Goal: Task Accomplishment & Management: Manage account settings

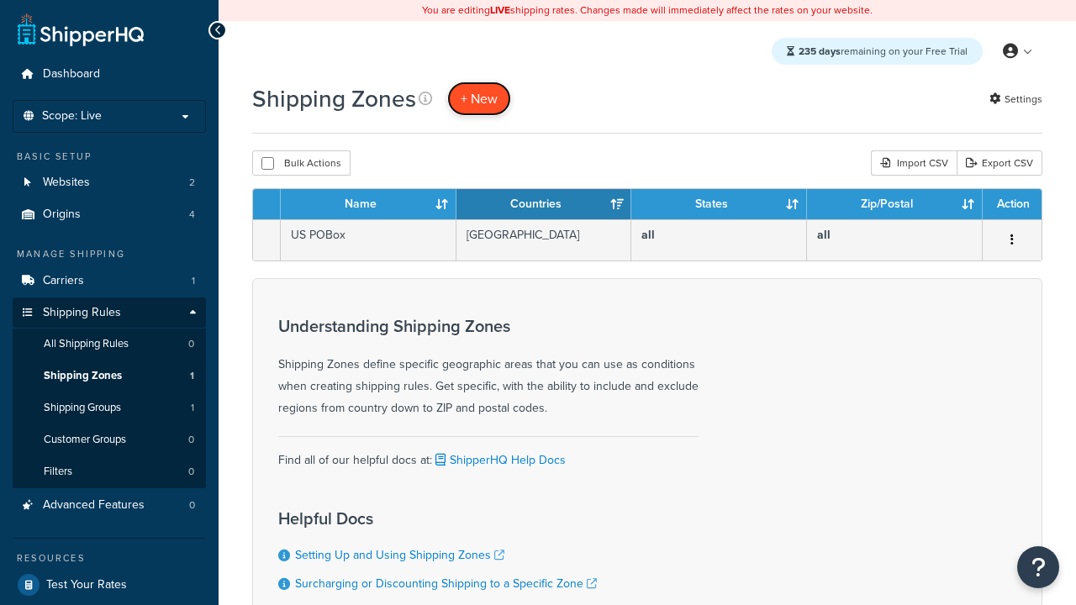
click at [479, 98] on span "+ New" at bounding box center [479, 98] width 37 height 19
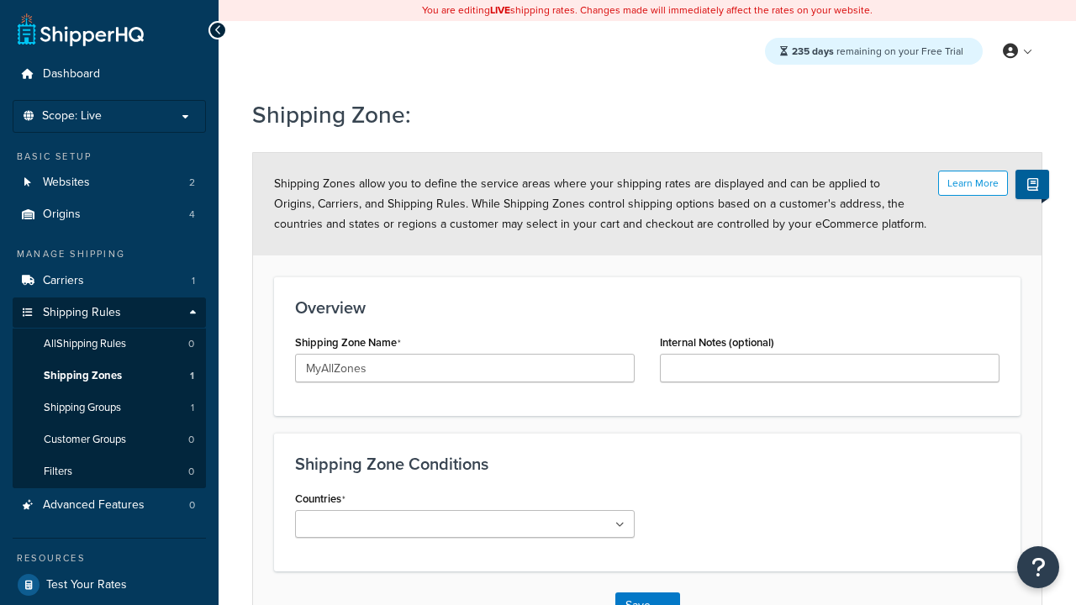
click at [465, 524] on ul at bounding box center [465, 524] width 340 height 28
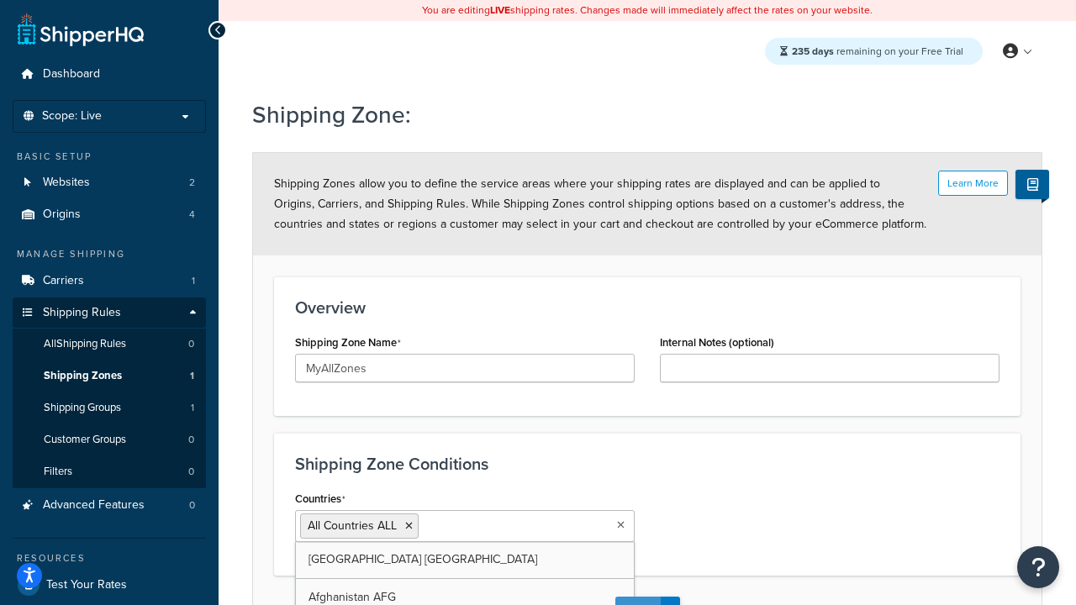
click at [637, 597] on button "Save" at bounding box center [637, 610] width 45 height 27
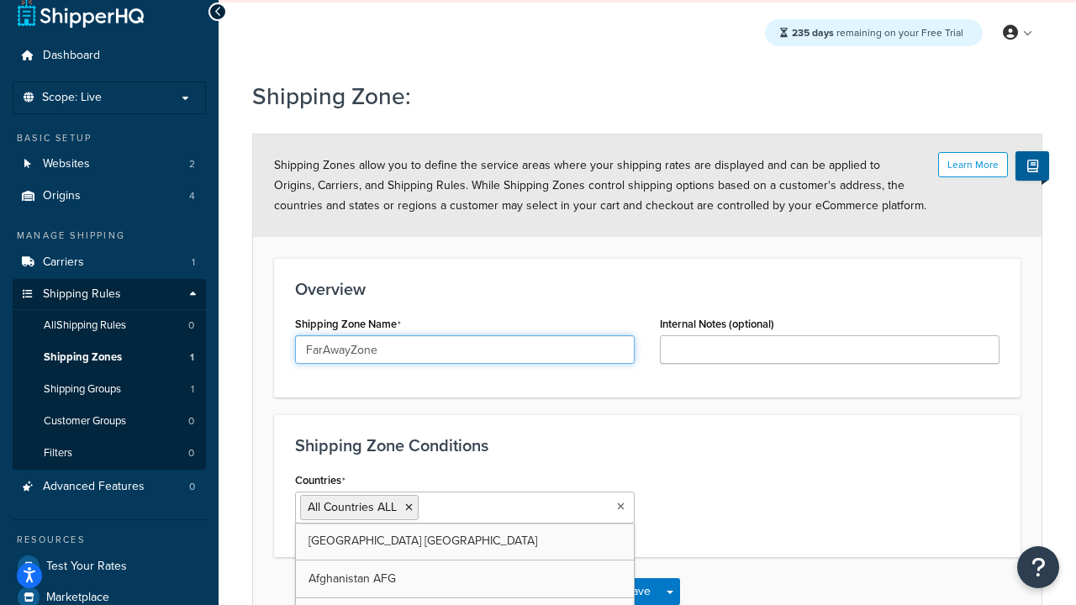
type input "FarAwayZone"
click at [465, 508] on input "Countries" at bounding box center [497, 507] width 149 height 18
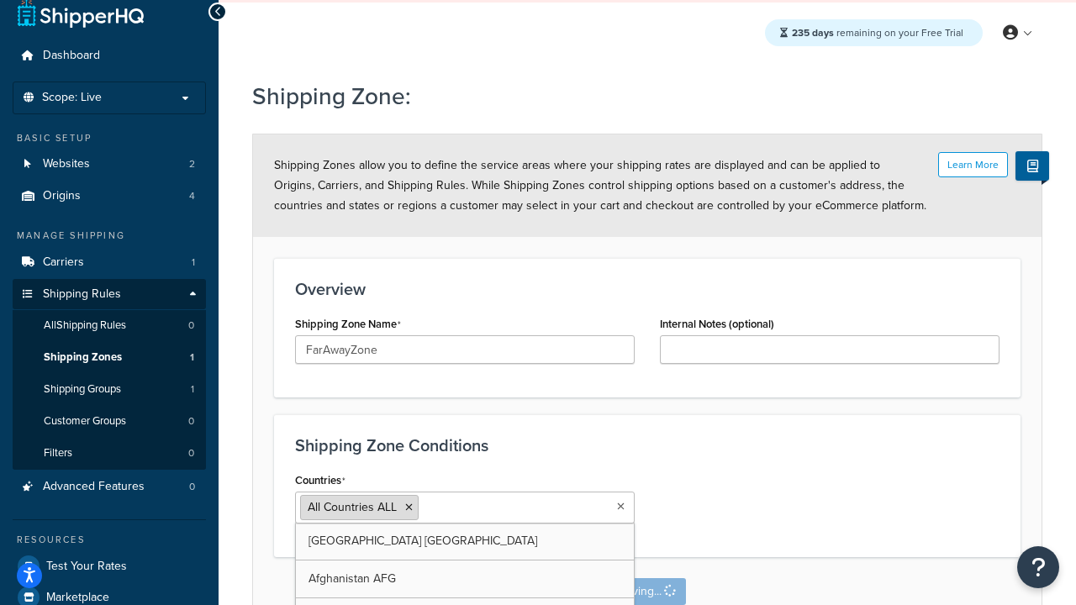
click at [352, 508] on span "All Countries ALL" at bounding box center [352, 508] width 89 height 18
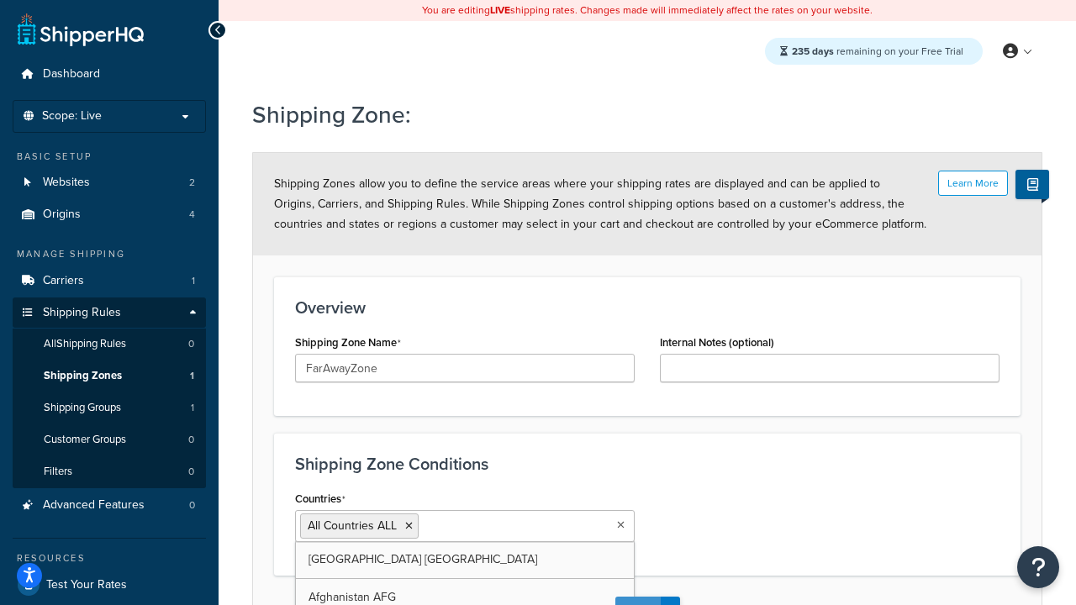
click at [637, 597] on button "Save" at bounding box center [637, 610] width 45 height 27
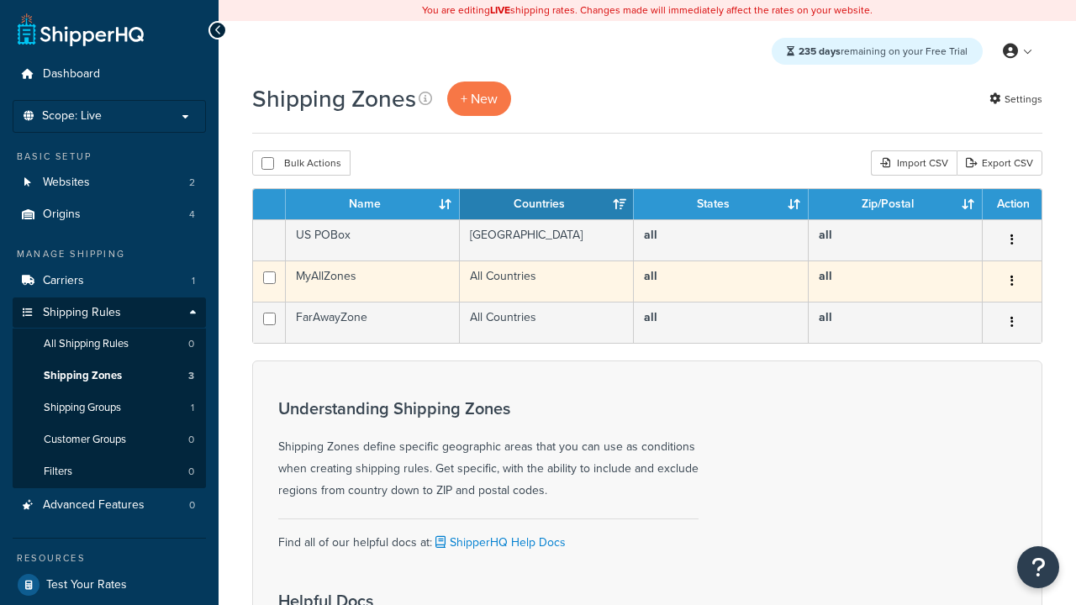
click at [1011, 282] on icon "button" at bounding box center [1012, 281] width 3 height 12
click at [943, 315] on link "Edit" at bounding box center [944, 315] width 133 height 34
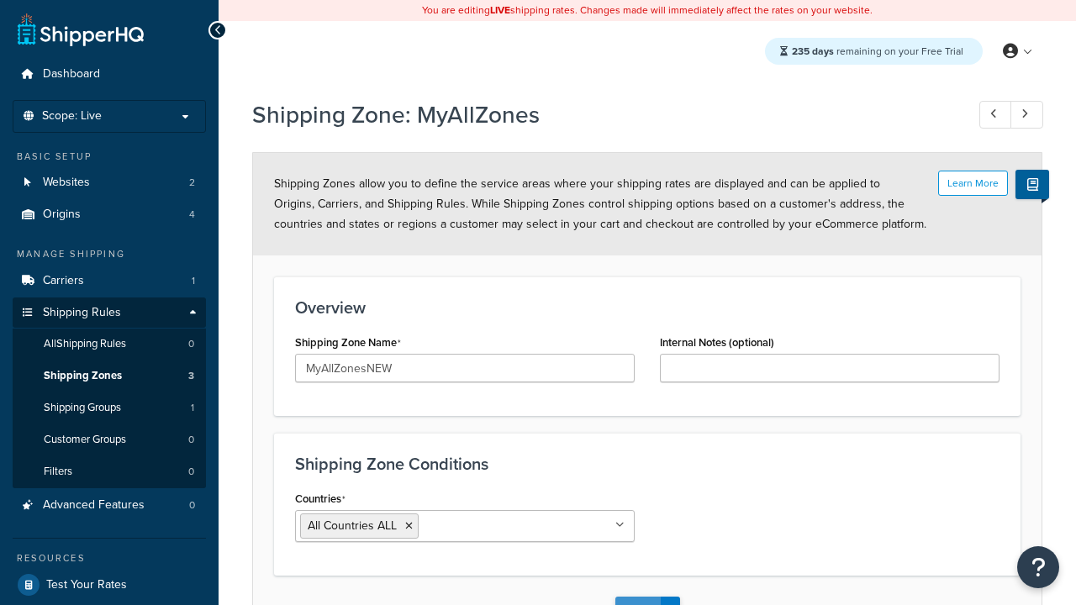
type input "MyAllZonesNEW"
click at [637, 597] on button "Save" at bounding box center [637, 610] width 45 height 27
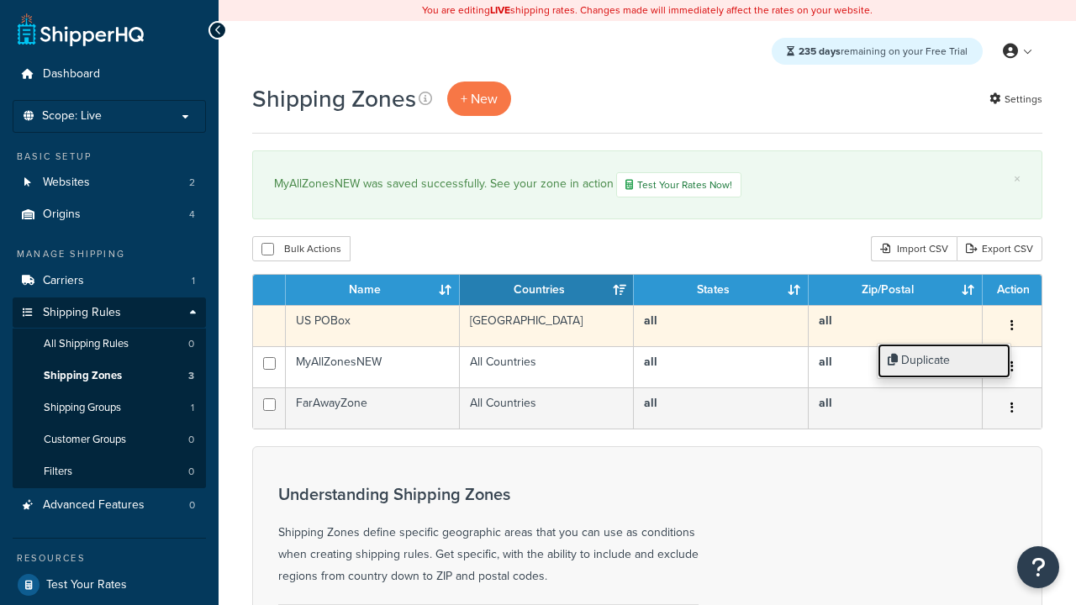
click at [943, 361] on link "Duplicate" at bounding box center [944, 361] width 133 height 34
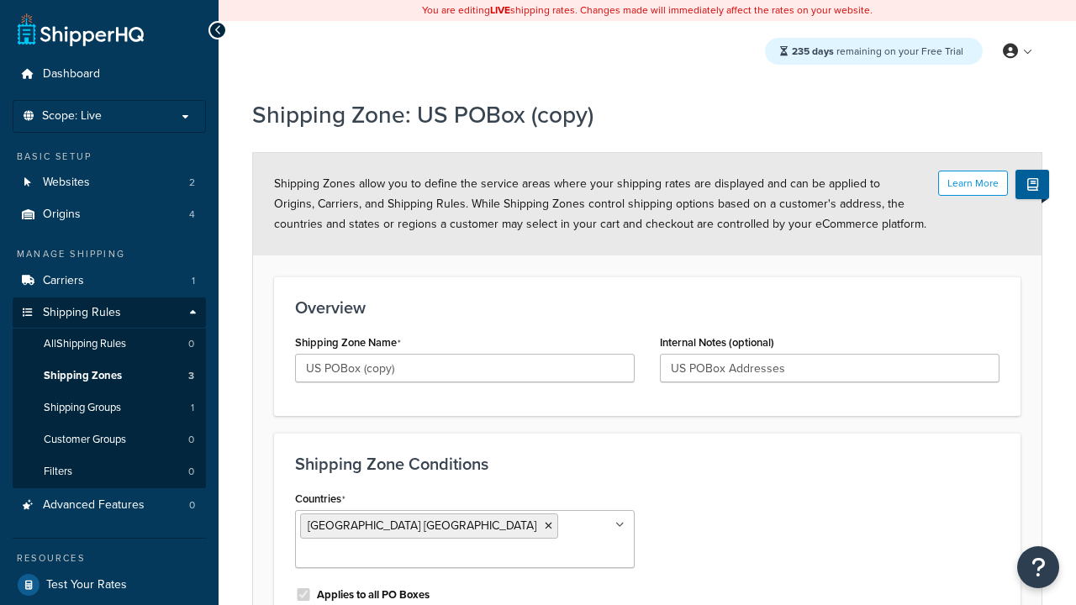
scroll to position [162, 0]
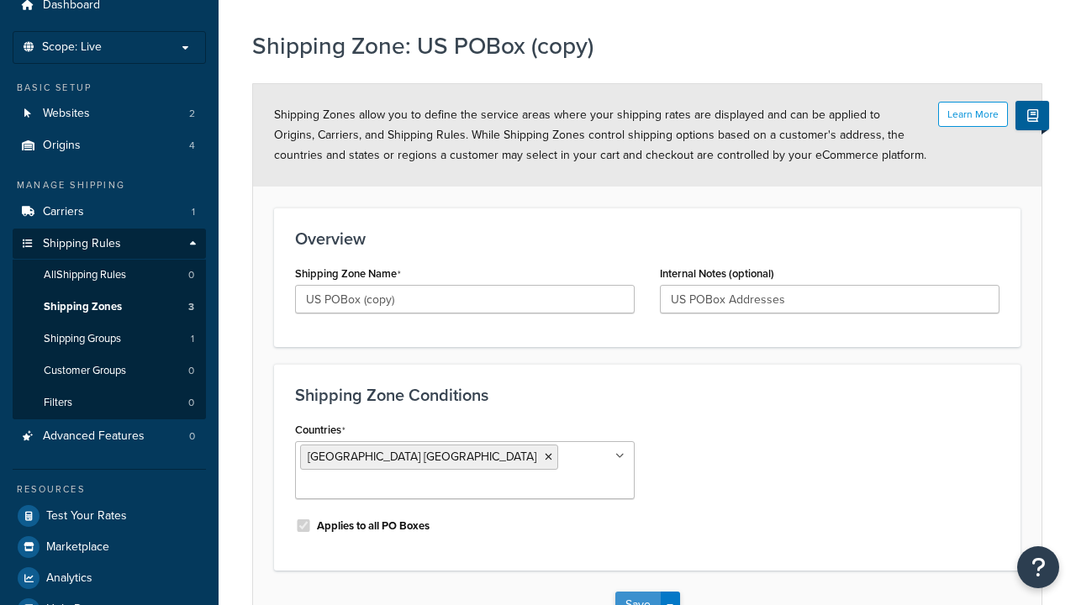
click at [637, 592] on button "Save" at bounding box center [637, 605] width 45 height 27
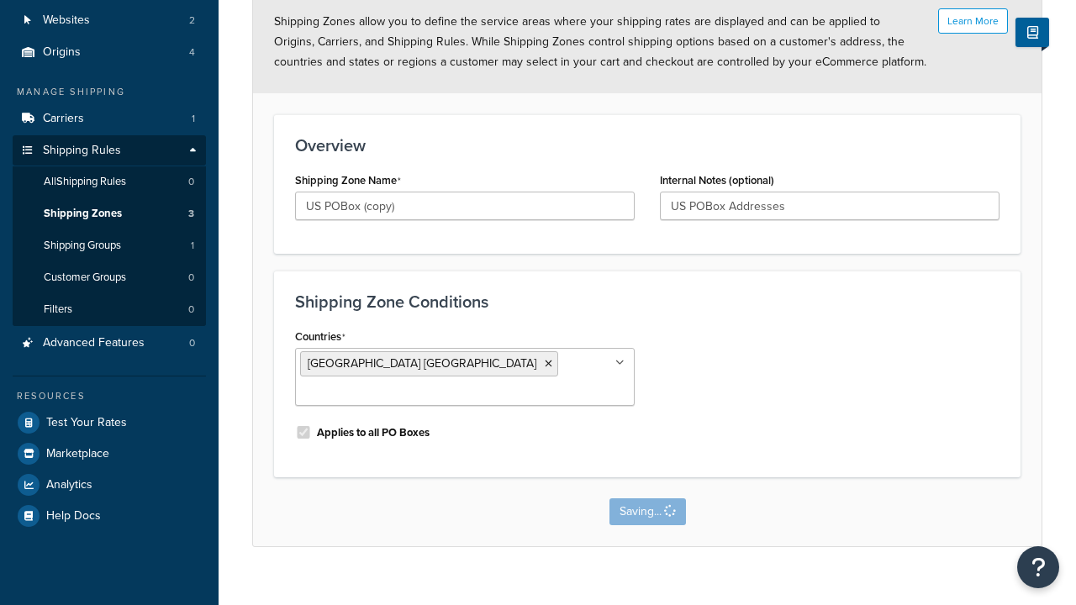
scroll to position [0, 0]
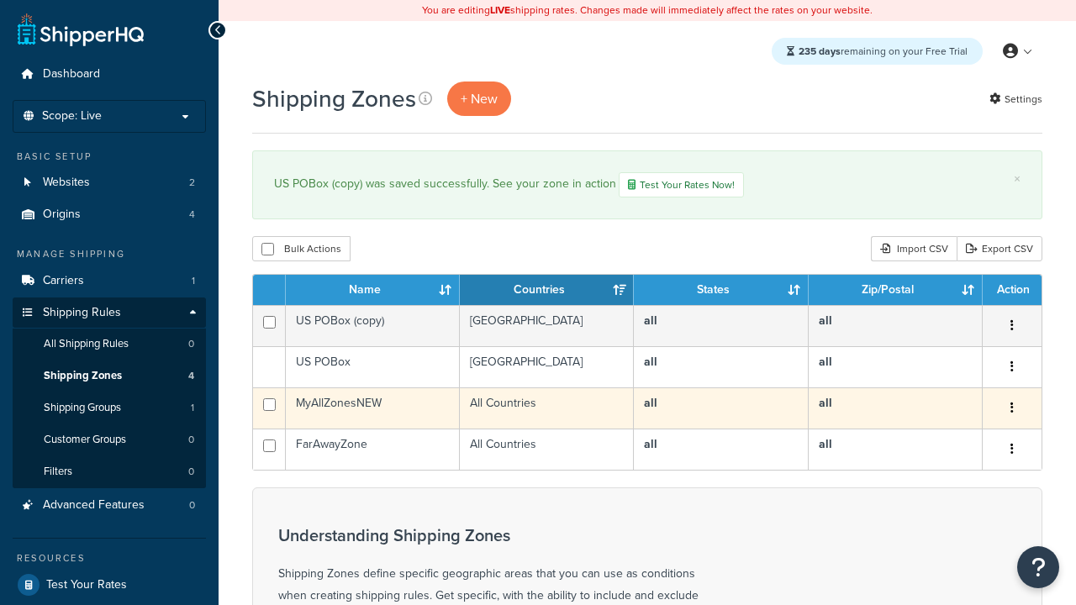
click at [1011, 410] on icon "button" at bounding box center [1012, 408] width 3 height 12
click at [943, 512] on link "Delete" at bounding box center [944, 512] width 133 height 34
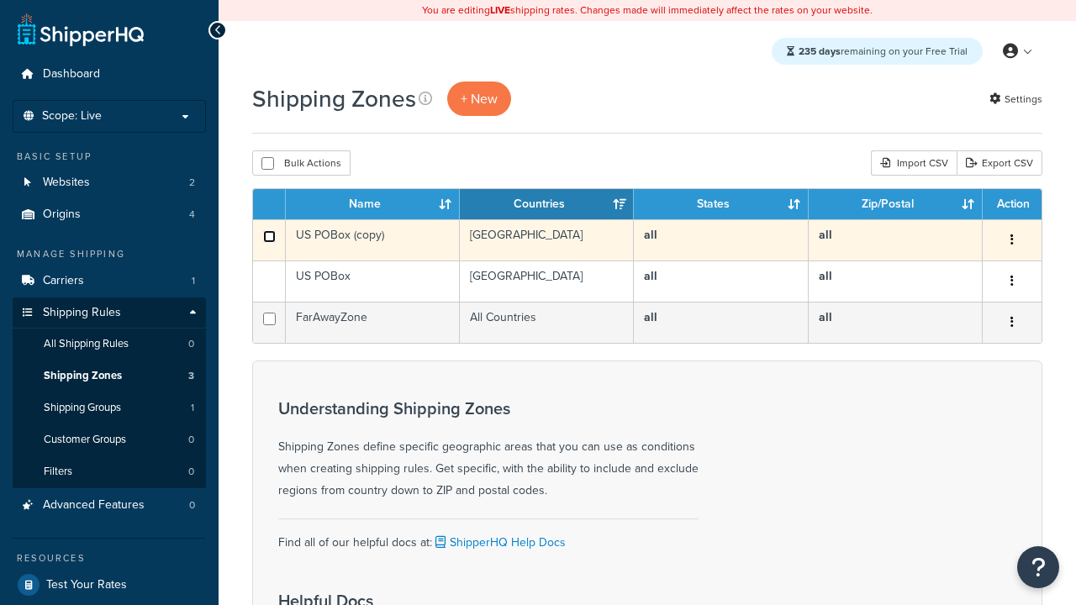
click at [269, 237] on input "checkbox" at bounding box center [269, 236] width 13 height 13
checkbox input "true"
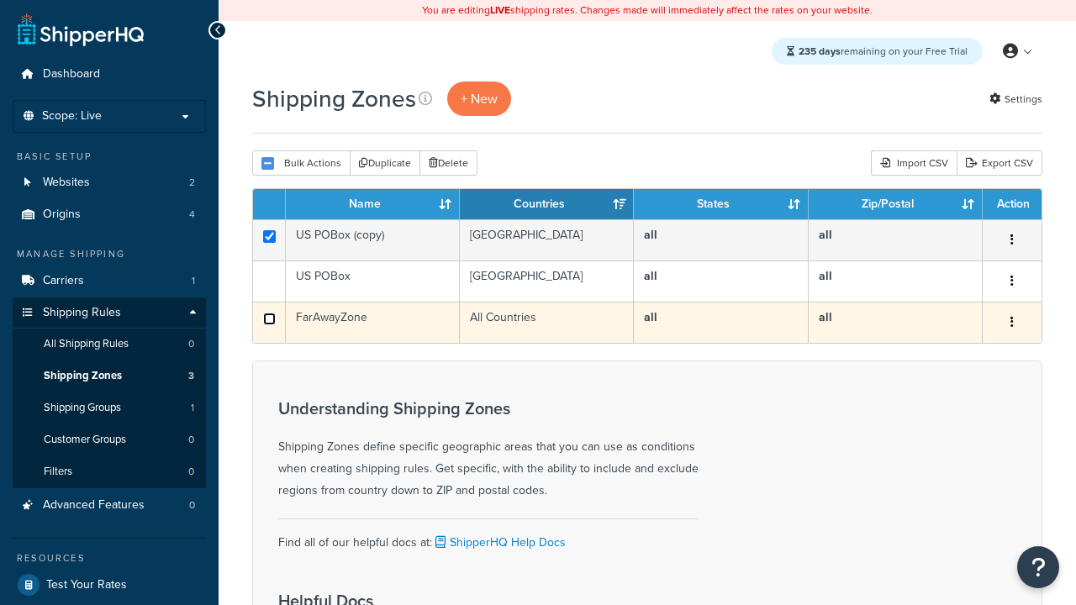
click at [269, 319] on input "checkbox" at bounding box center [269, 319] width 13 height 13
checkbox input "true"
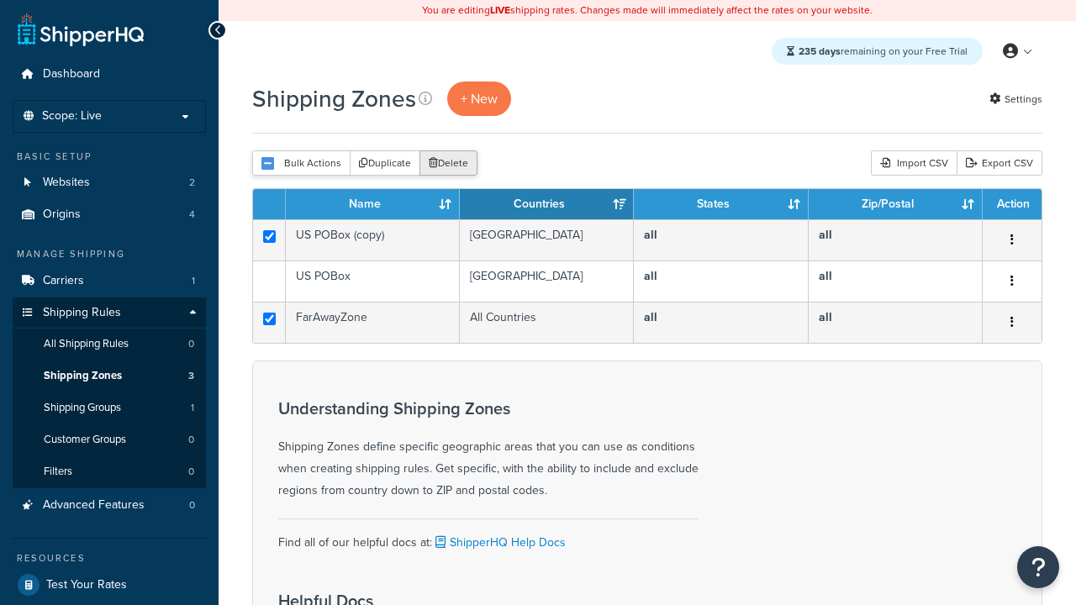
click at [452, 164] on button "Delete" at bounding box center [449, 162] width 58 height 25
